Goal: Task Accomplishment & Management: Manage account settings

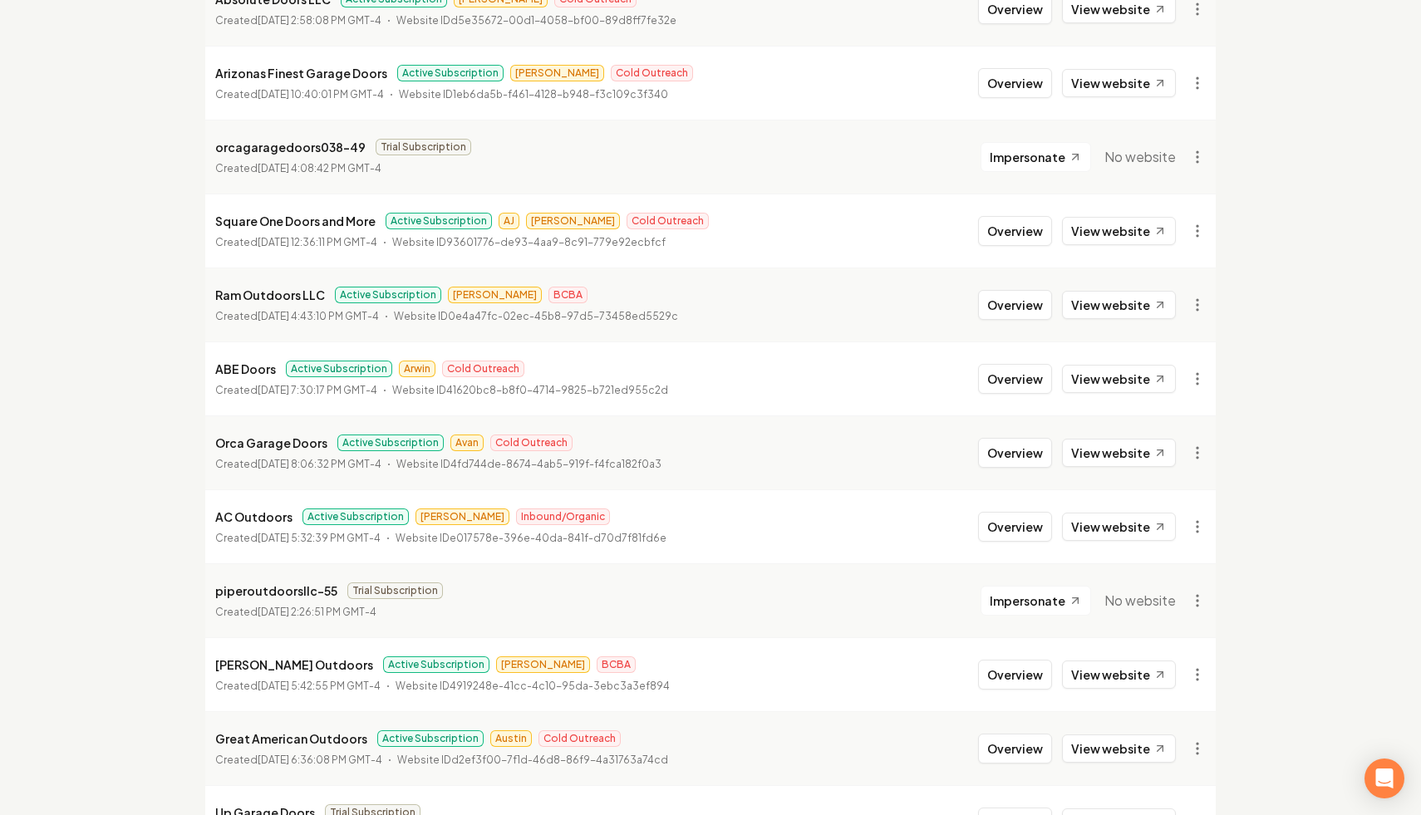
scroll to position [638, 0]
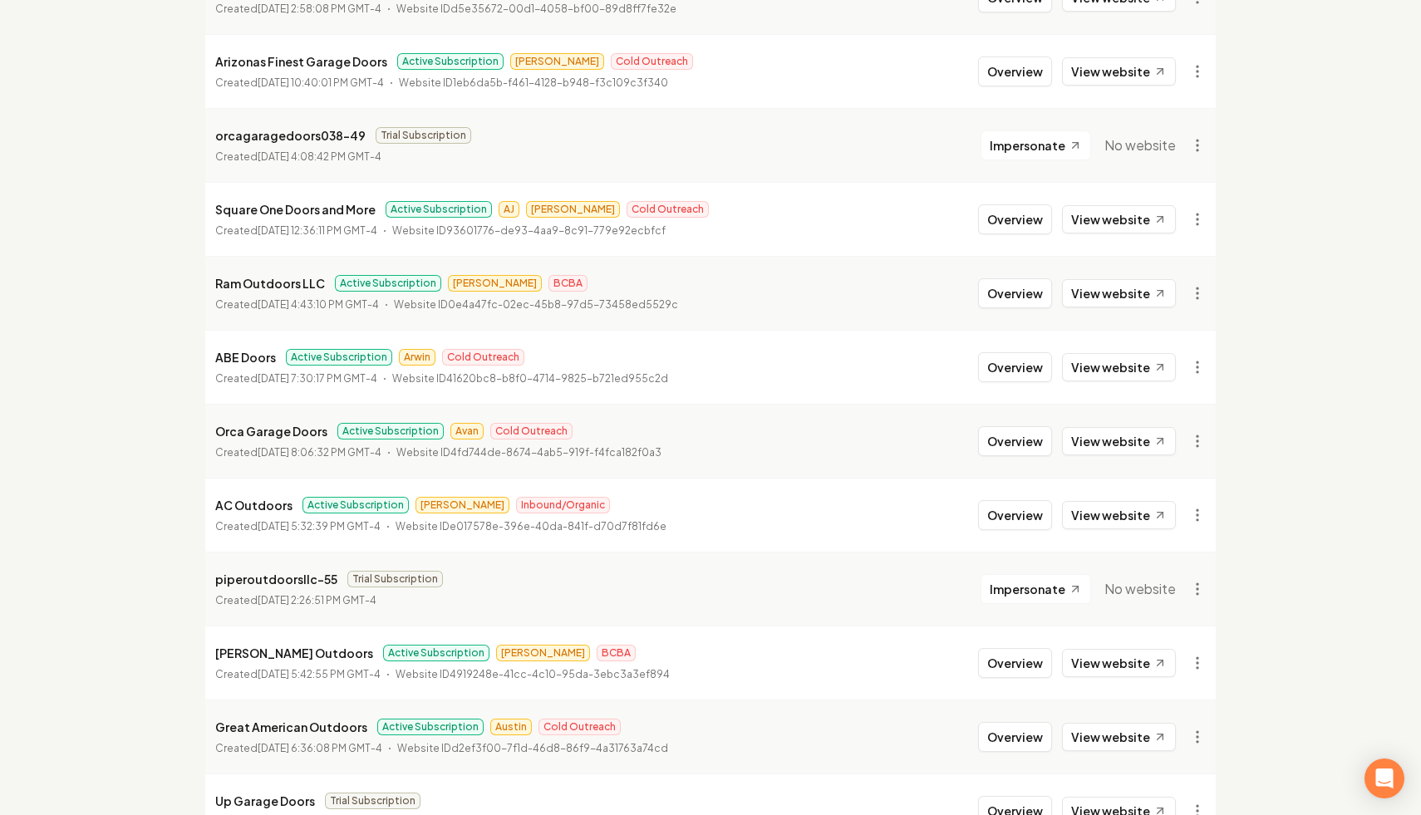
type input "doors"
click at [1035, 354] on button "Overview" at bounding box center [1015, 367] width 74 height 30
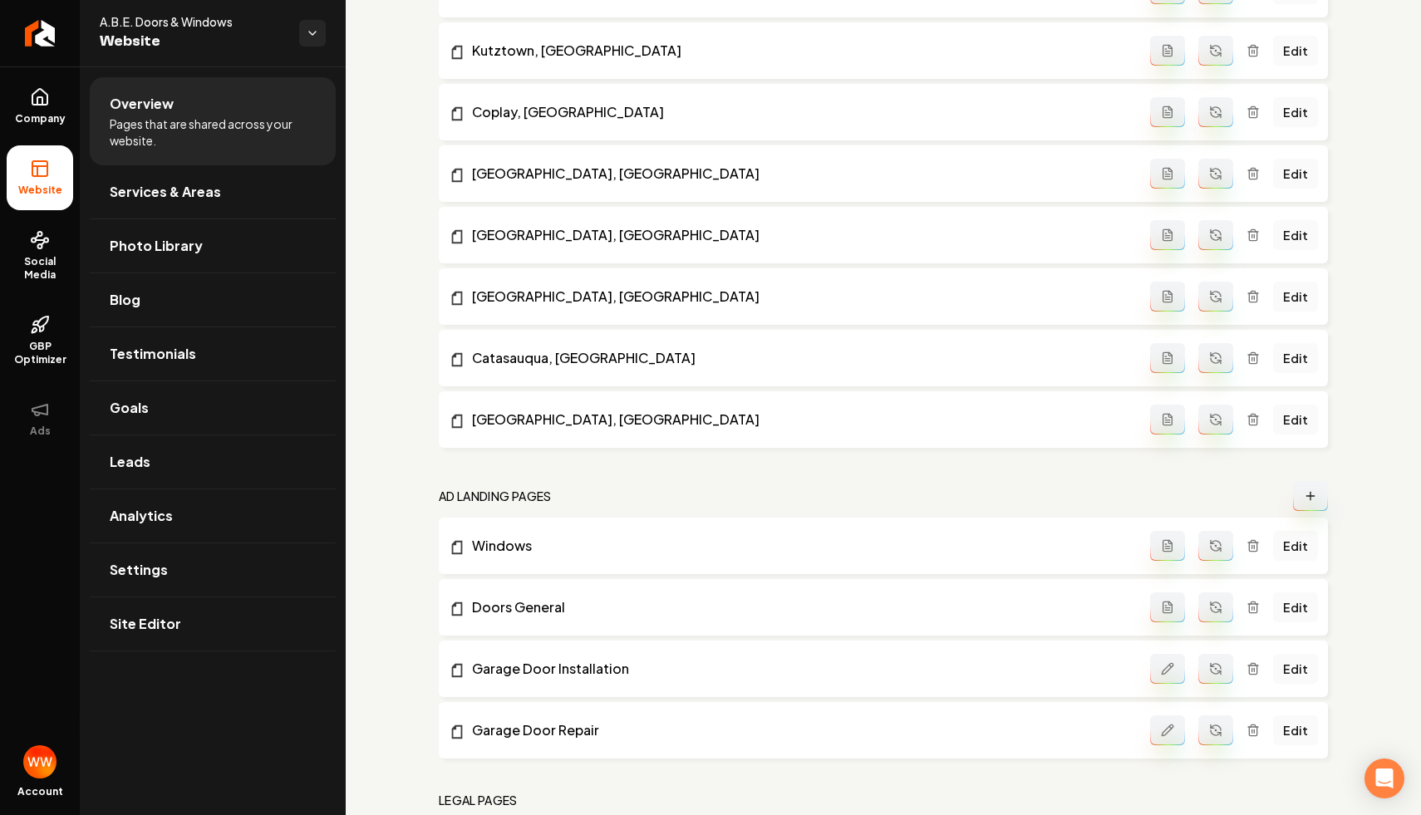
scroll to position [2228, 0]
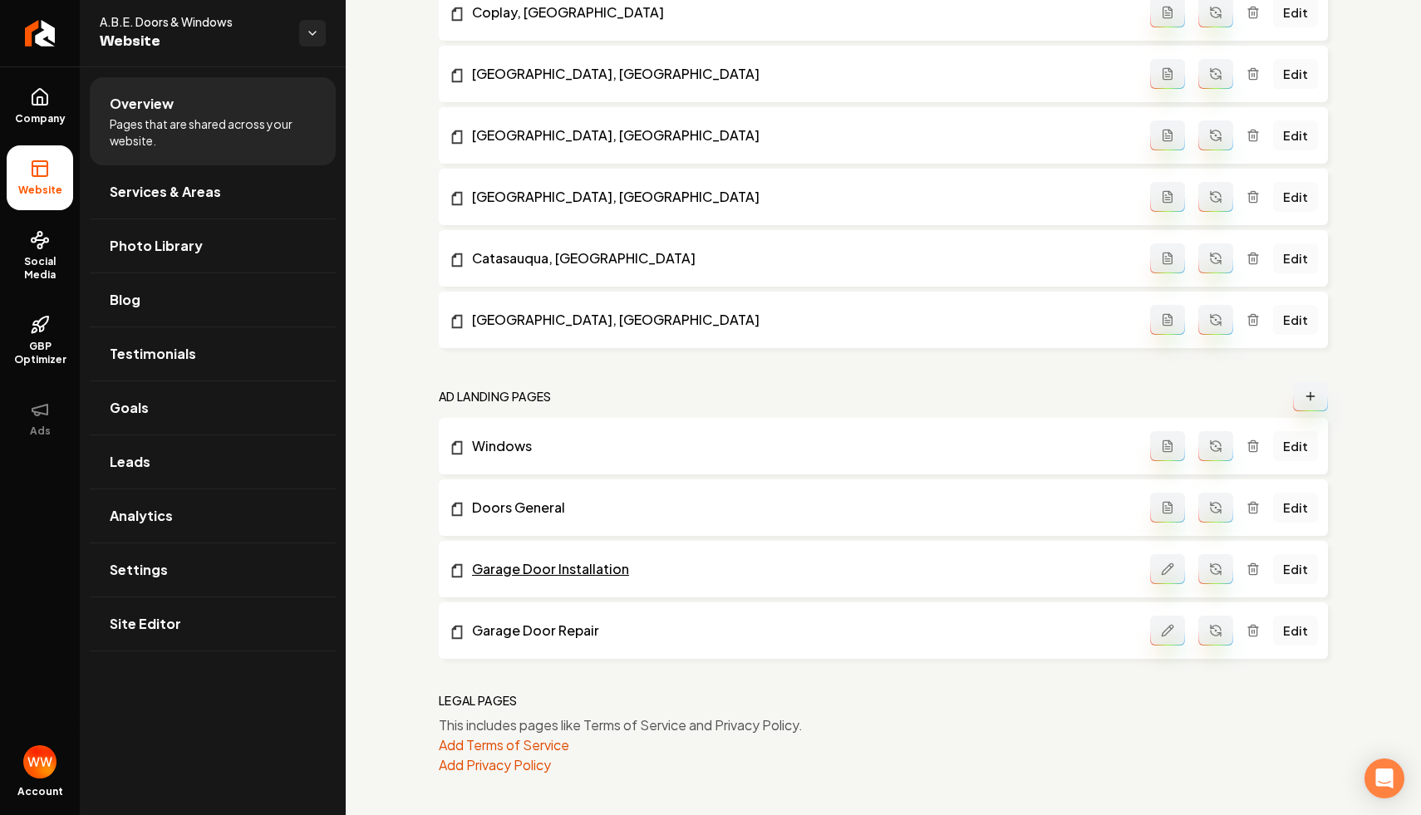
click at [531, 572] on link "Garage Door Installation" at bounding box center [799, 569] width 701 height 20
click at [28, 35] on icon "Return to dashboard" at bounding box center [40, 33] width 27 height 27
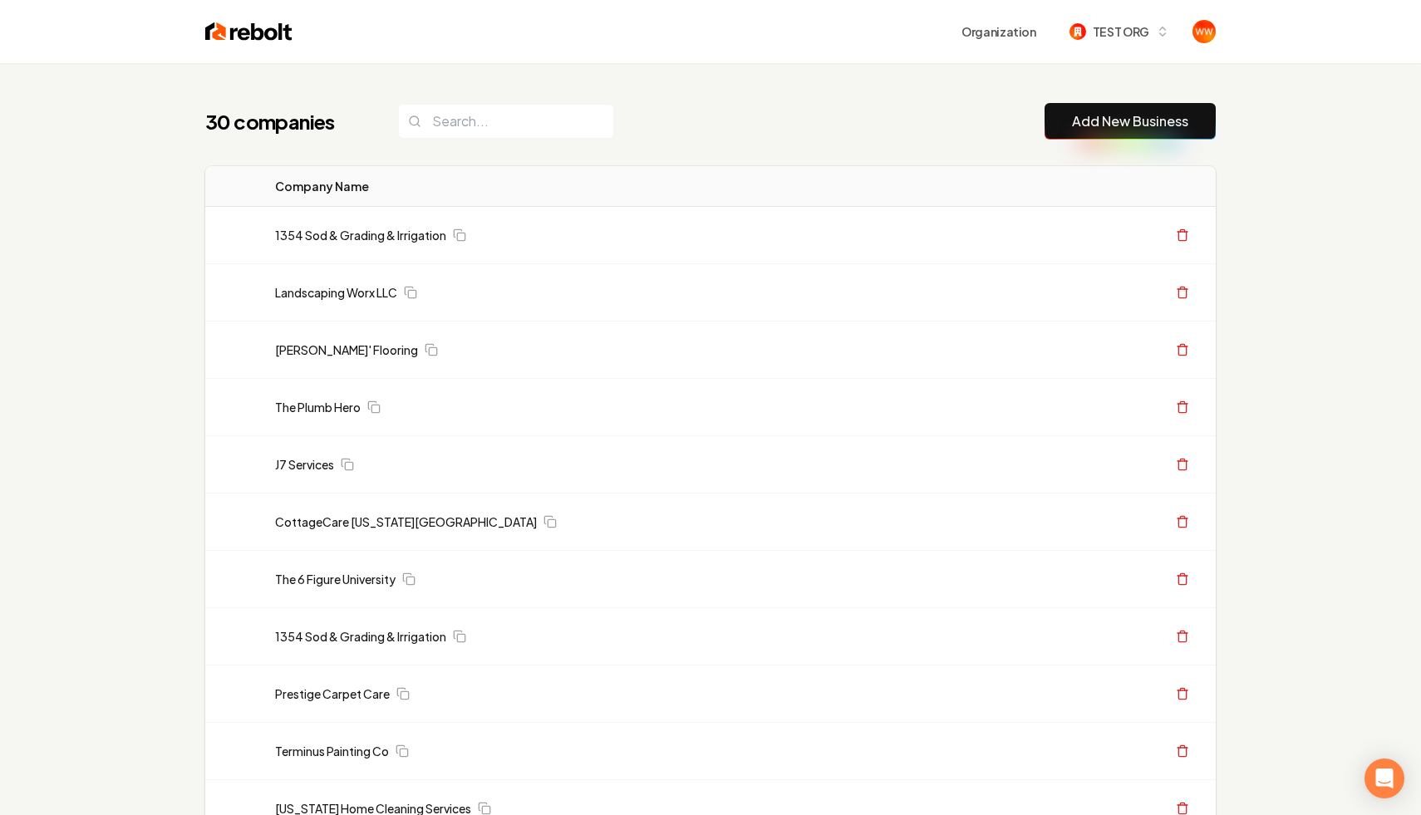
click at [385, 236] on link "1354 Sod & Grading & Irrigation" at bounding box center [360, 235] width 171 height 17
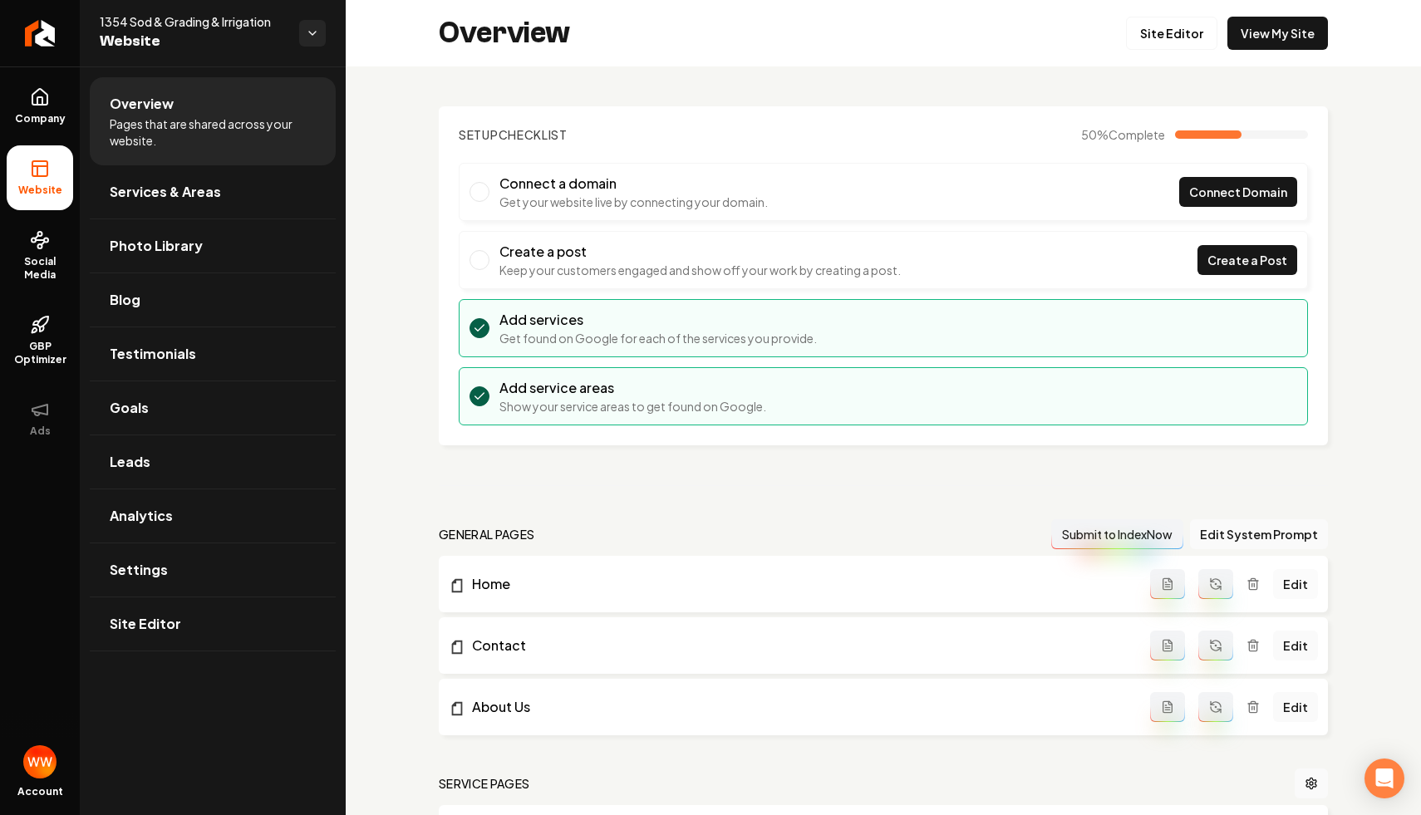
click at [1294, 578] on link "Edit" at bounding box center [1295, 584] width 45 height 30
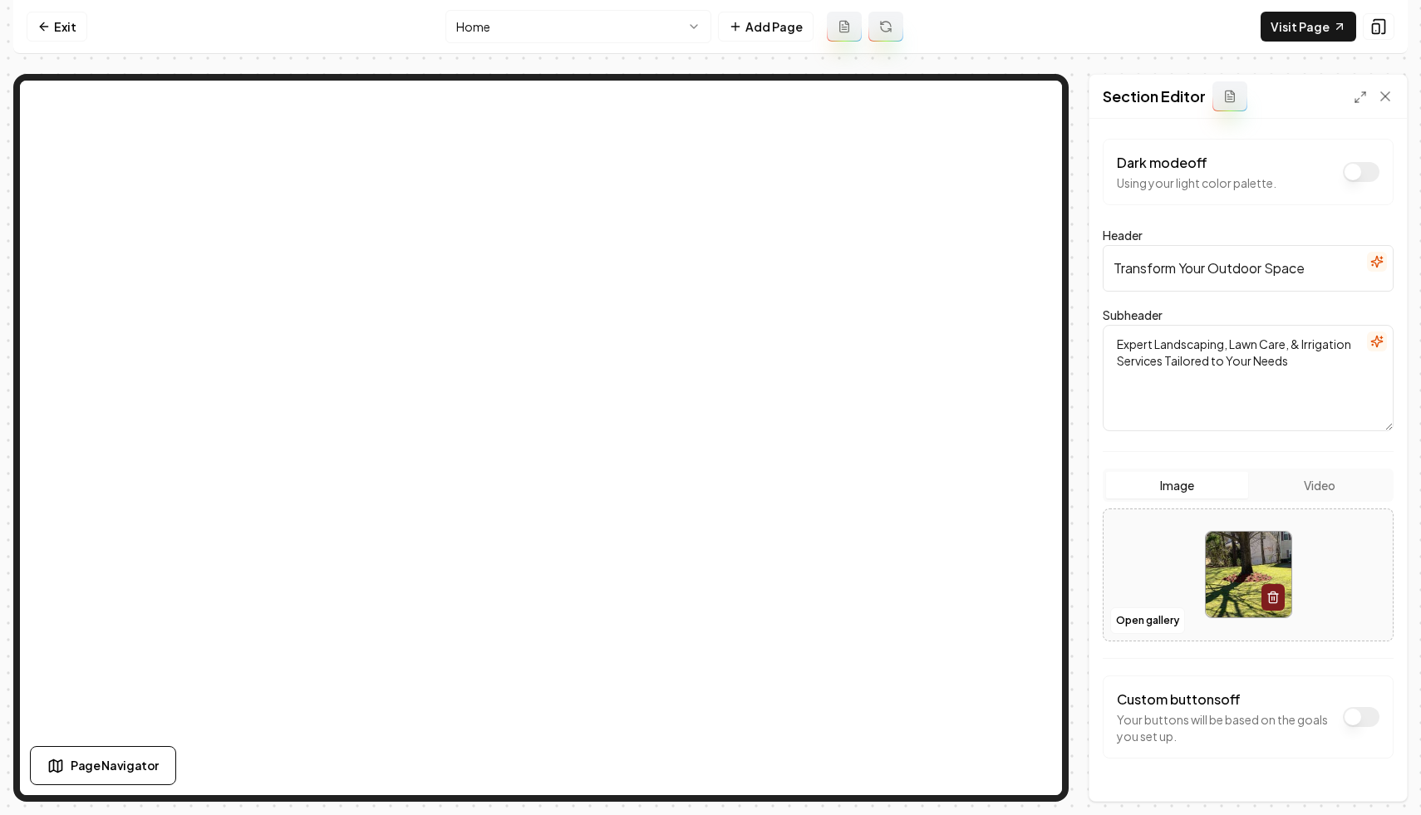
click at [1234, 259] on input "Transform Your Outdoor Space" at bounding box center [1248, 268] width 291 height 47
paste input "Groundup Exterior Cleaning: Your Trusted Choice for Pressure Washing and Sealin…"
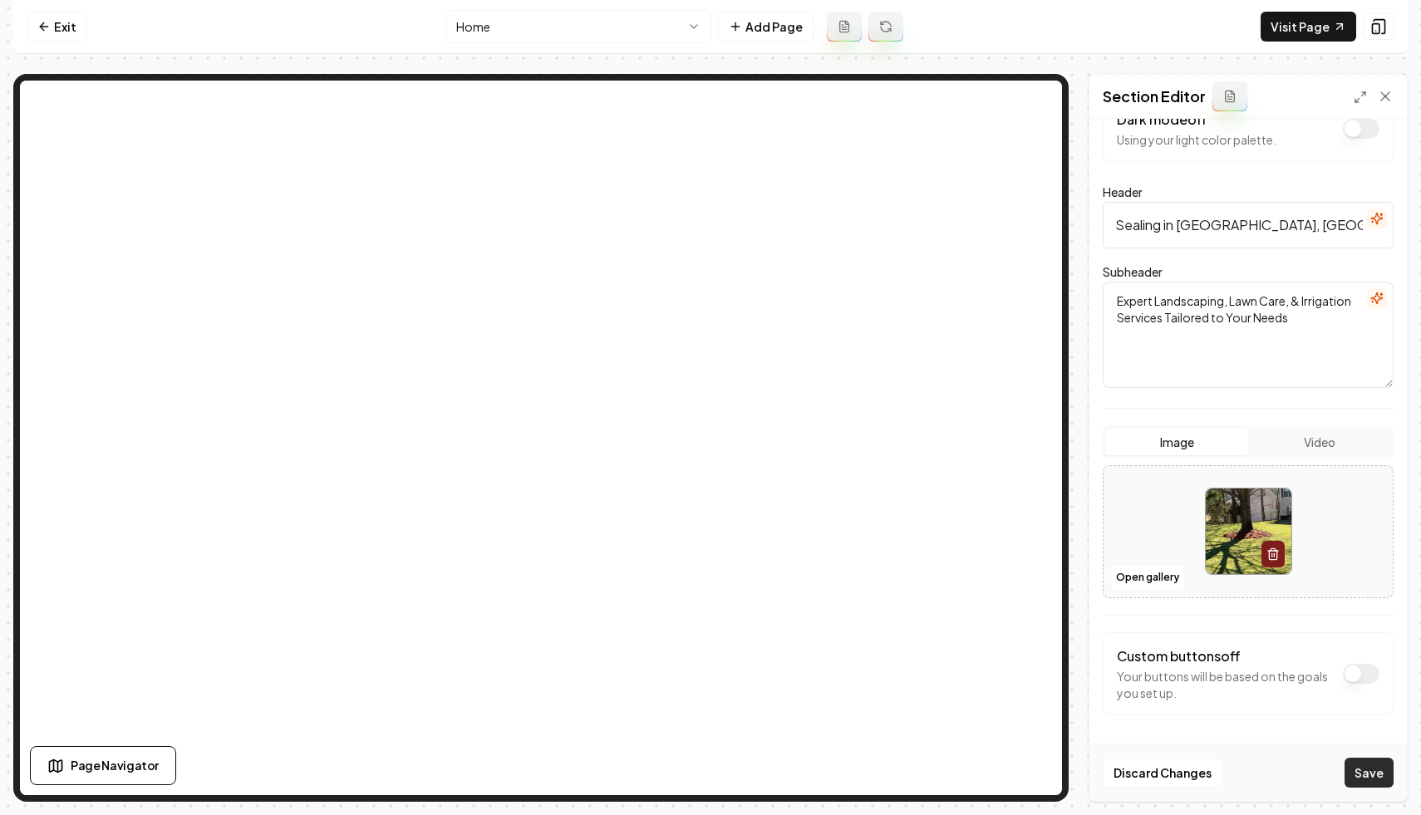
type input "Groundup Exterior Cleaning: Your Trusted Choice for Pressure Washing and Sealin…"
click at [1367, 765] on button "Save" at bounding box center [1369, 773] width 49 height 30
click at [63, 27] on link "Exit" at bounding box center [57, 27] width 61 height 30
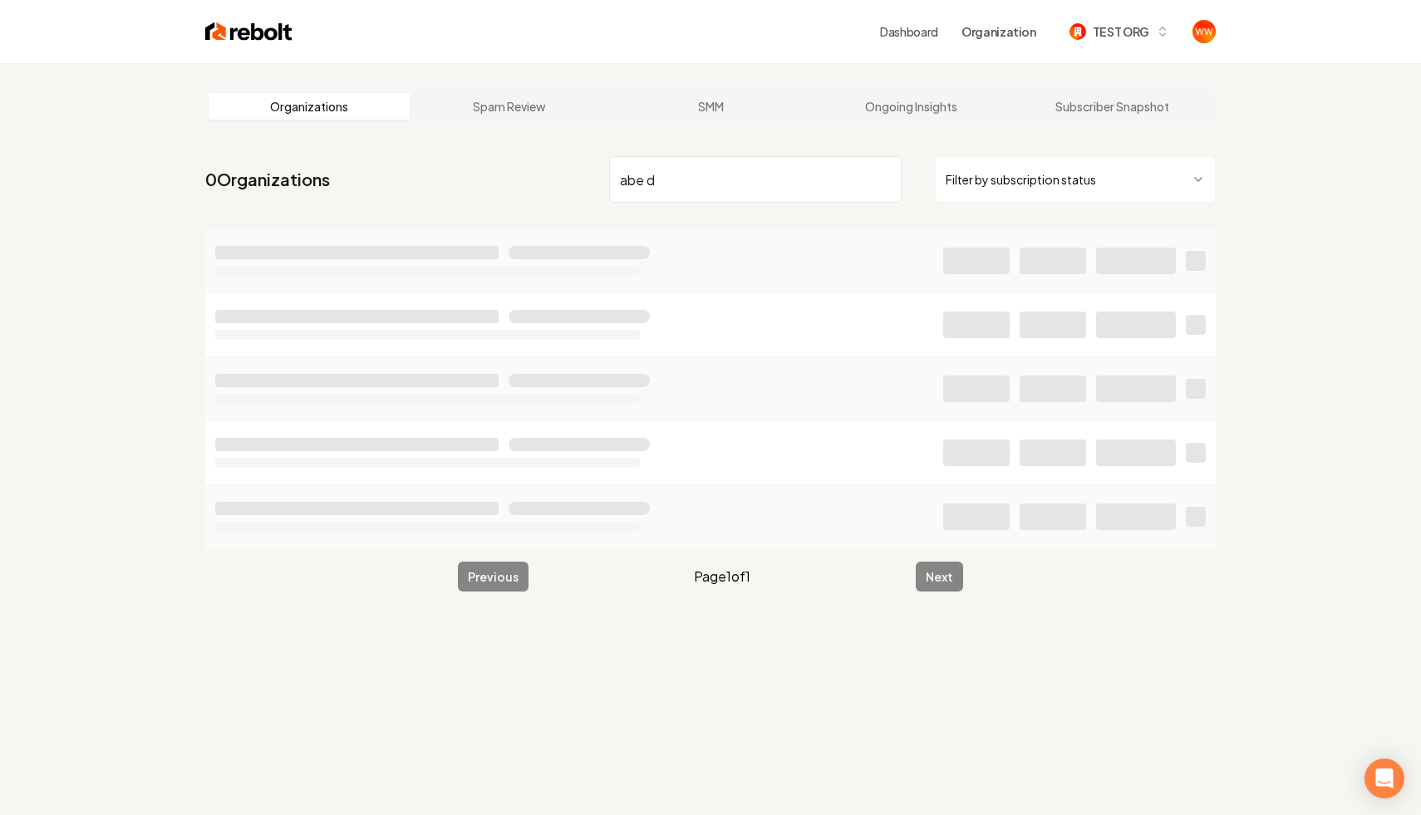
type input "abe do"
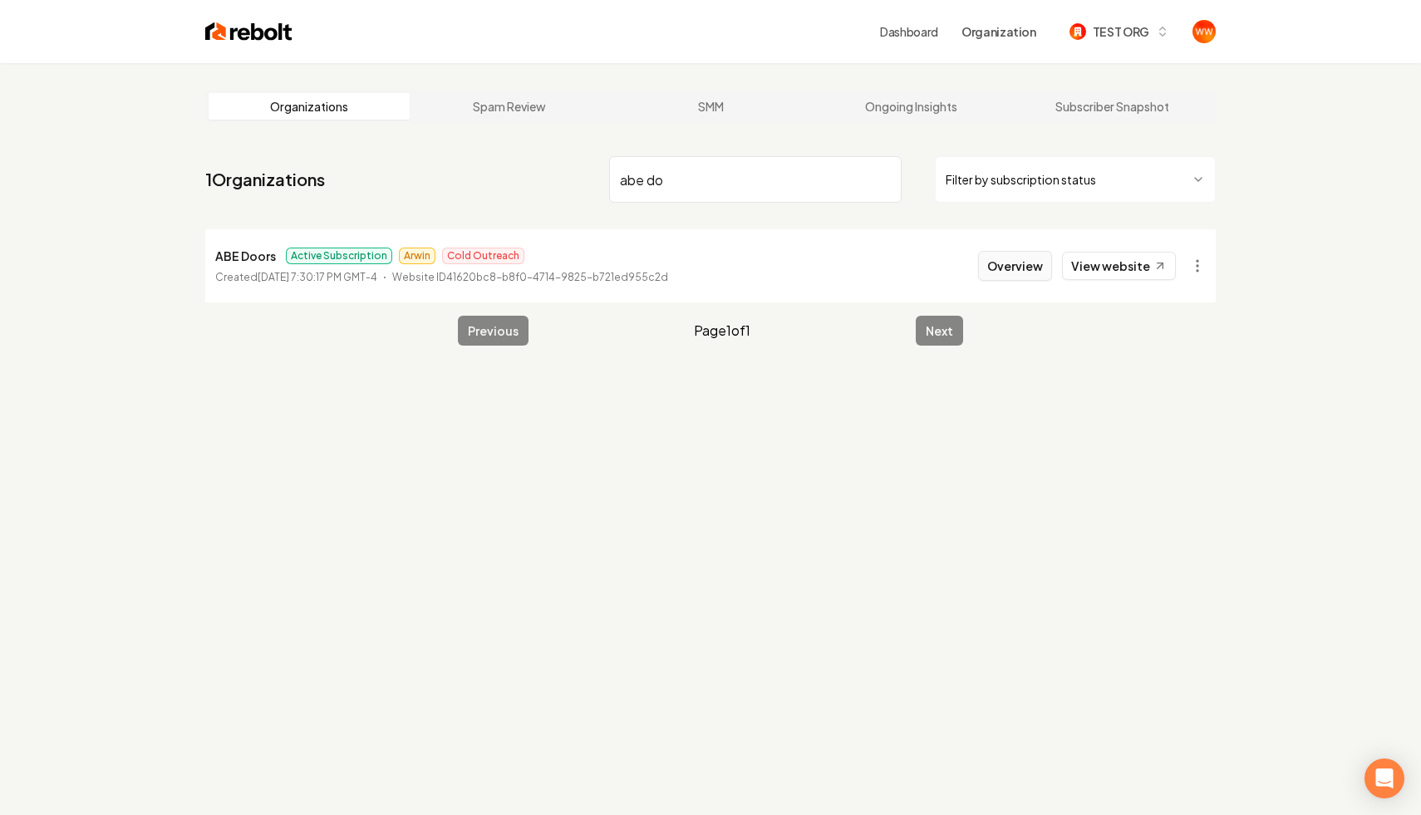
click at [1021, 261] on button "Overview" at bounding box center [1015, 266] width 74 height 30
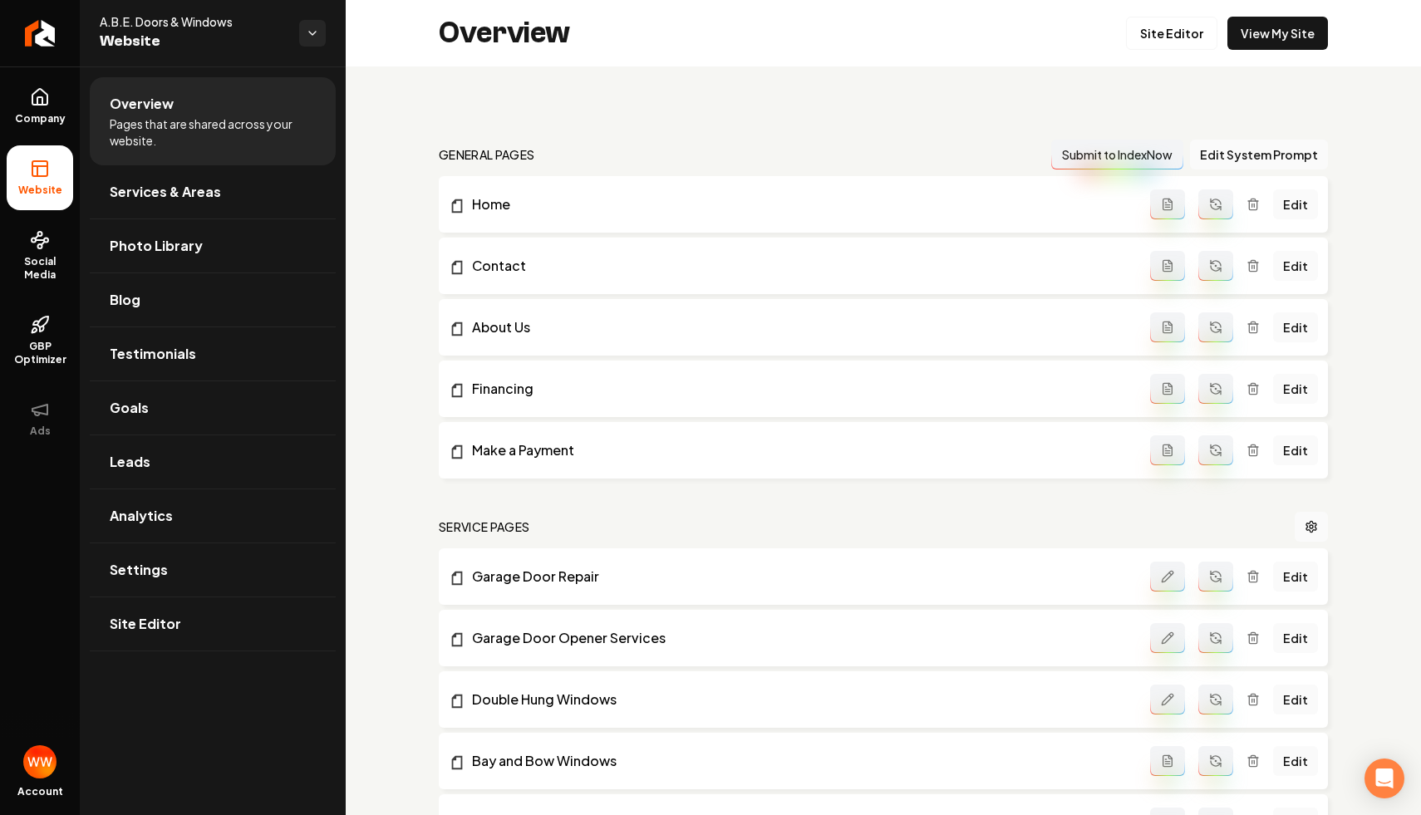
click at [212, 563] on link "Settings" at bounding box center [213, 570] width 246 height 53
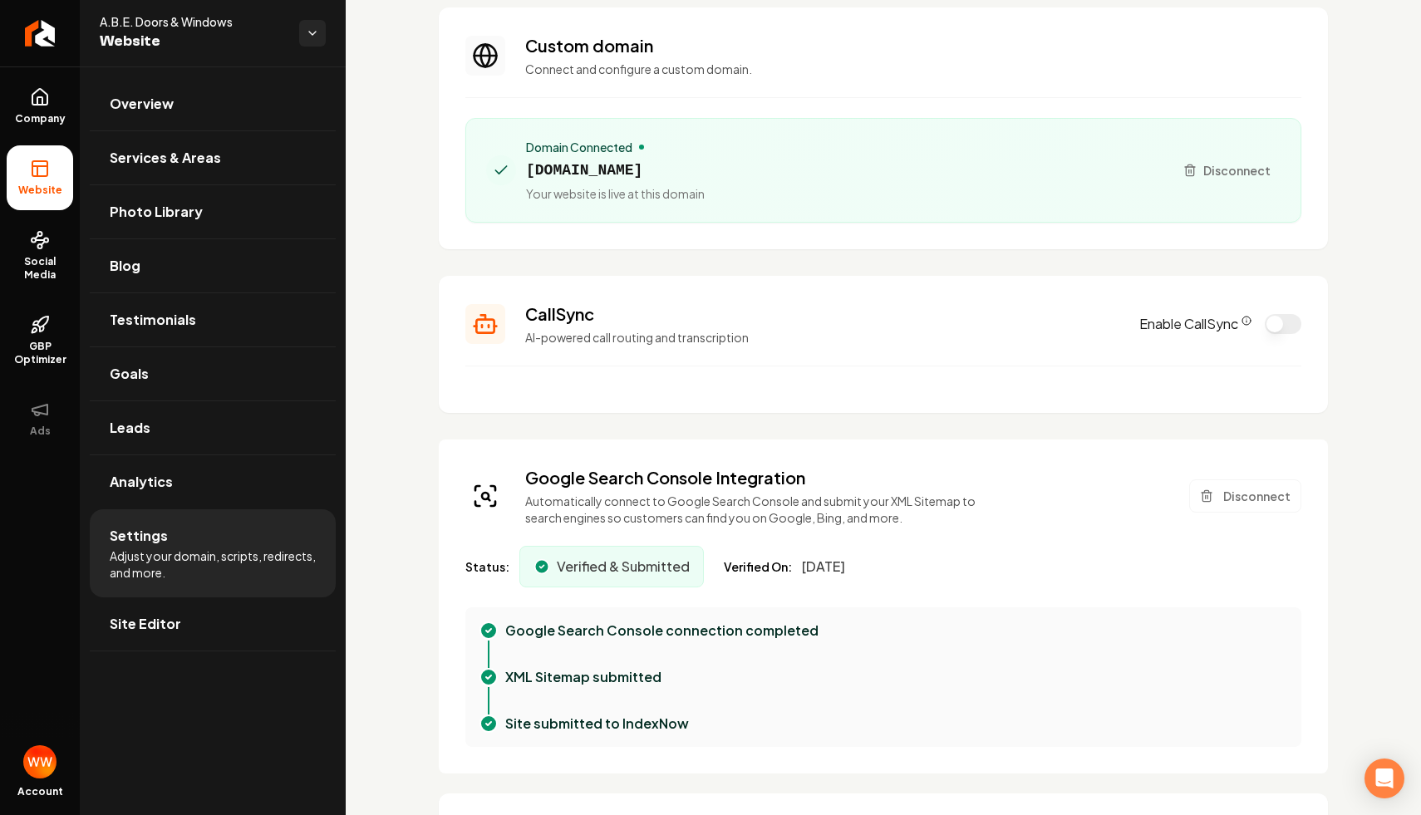
scroll to position [83, 0]
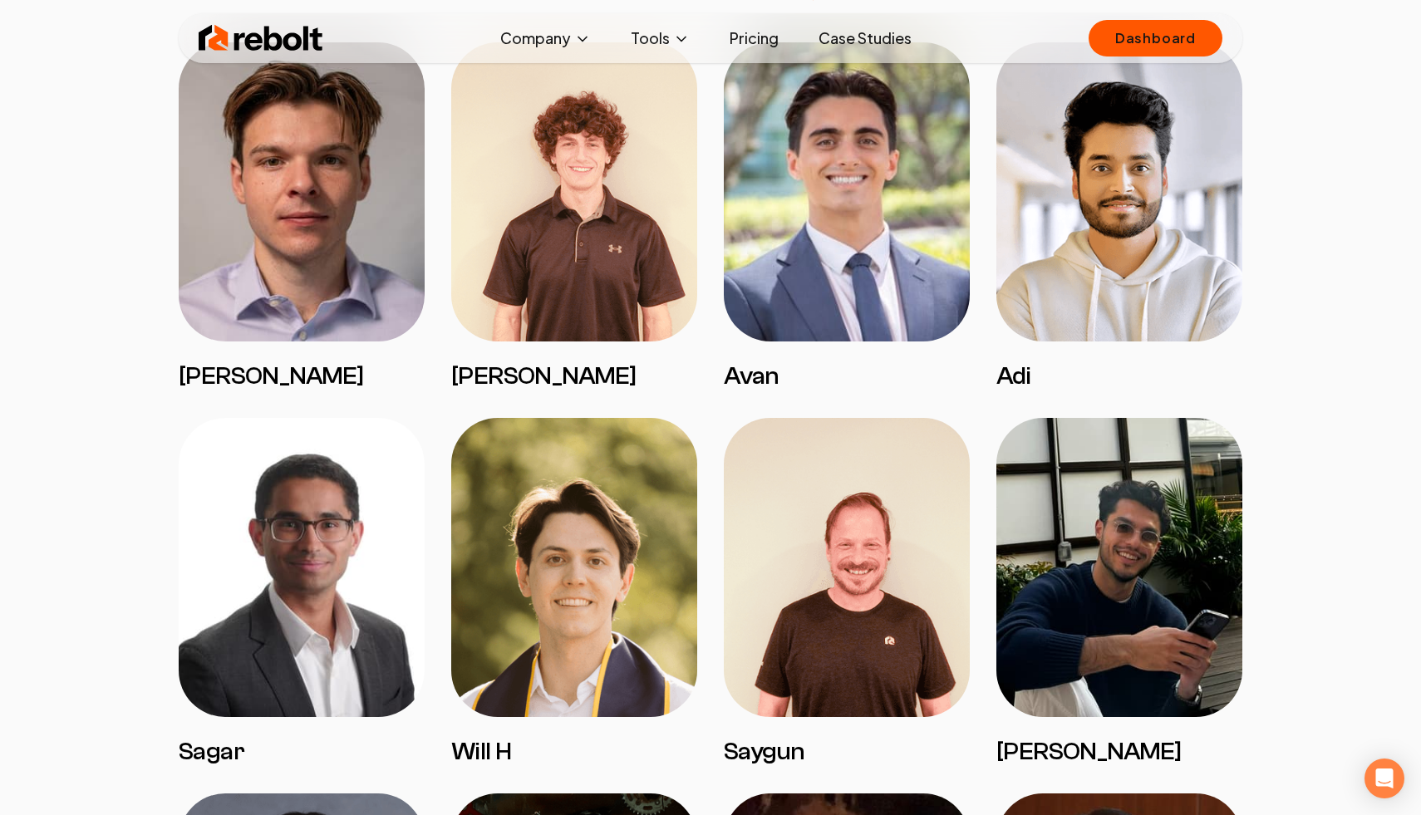
scroll to position [1415, 0]
